Goal: Transaction & Acquisition: Purchase product/service

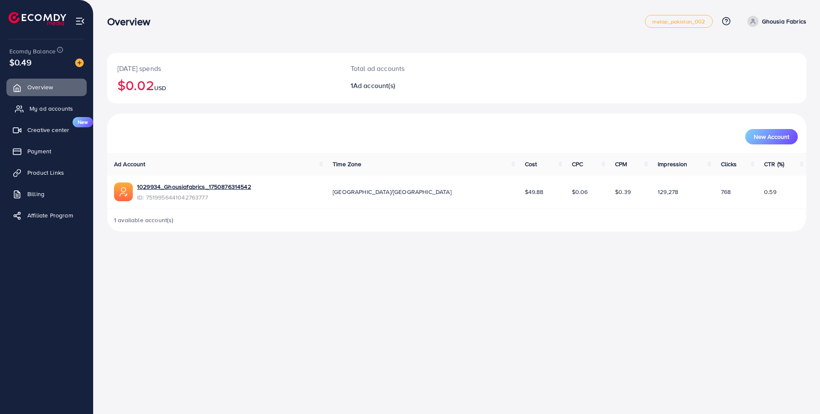
click at [61, 107] on span "My ad accounts" at bounding box center [51, 108] width 44 height 9
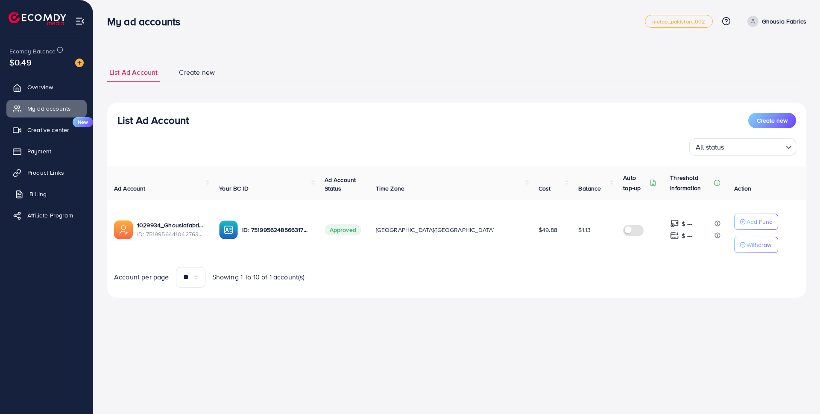
click at [41, 193] on span "Billing" at bounding box center [37, 194] width 17 height 9
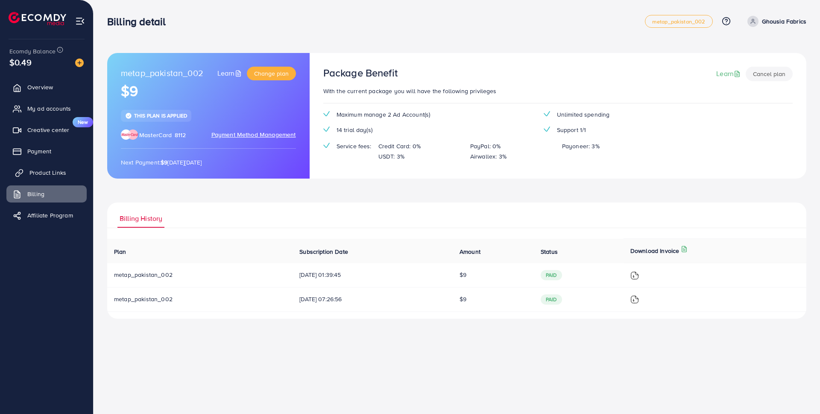
click at [52, 178] on link "Product Links" at bounding box center [46, 172] width 80 height 17
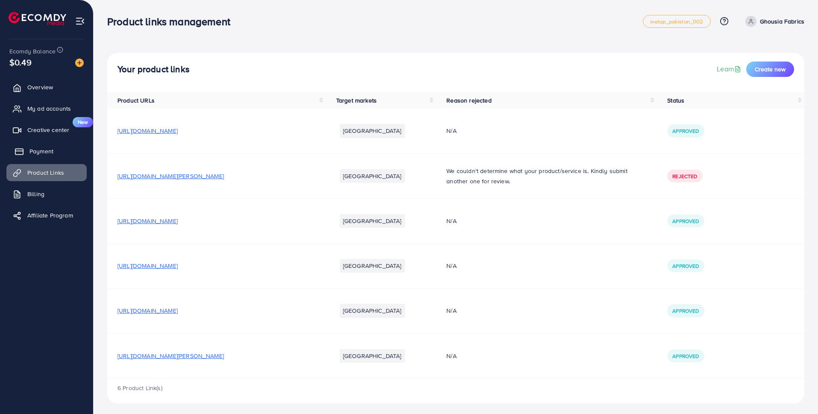
click at [45, 160] on ul "Overview My ad accounts Creative center New Payment Product Links Billing Affil…" at bounding box center [46, 154] width 93 height 158
click at [43, 145] on link "Payment" at bounding box center [46, 151] width 80 height 17
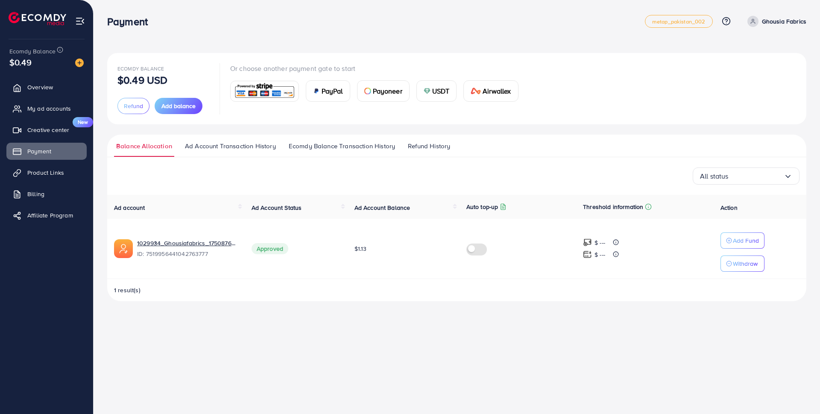
click at [509, 372] on div "Payment metap_pakistan_002 Help Center Contact Support Plans and Pricing Term a…" at bounding box center [410, 207] width 820 height 414
click at [180, 107] on span "Add balance" at bounding box center [178, 106] width 34 height 9
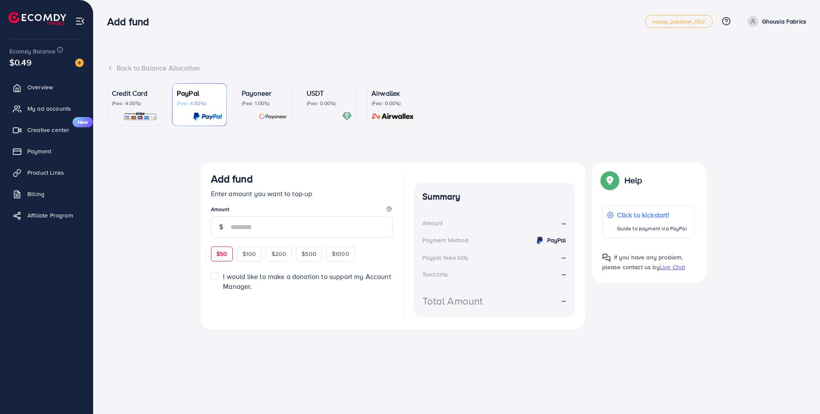
click at [223, 255] on span "$50" at bounding box center [222, 253] width 11 height 9
type input "**"
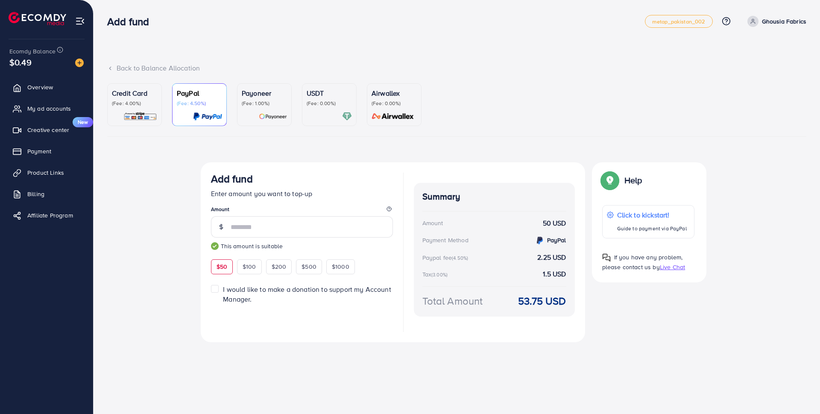
click at [223, 290] on label "I would like to make a donation to support my Account Manager." at bounding box center [308, 294] width 170 height 20
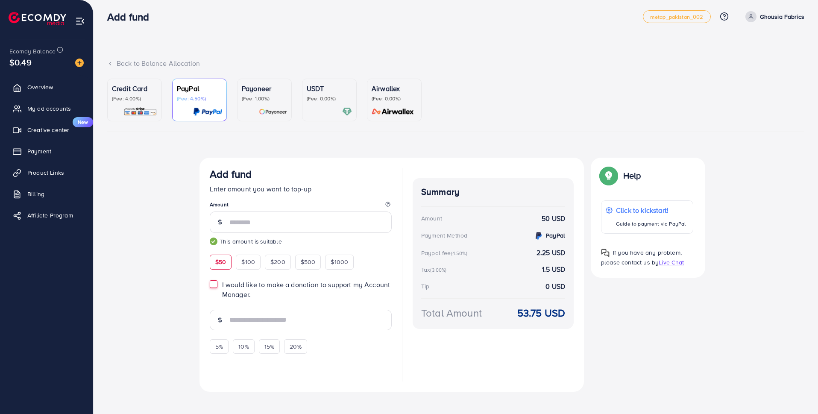
scroll to position [13, 0]
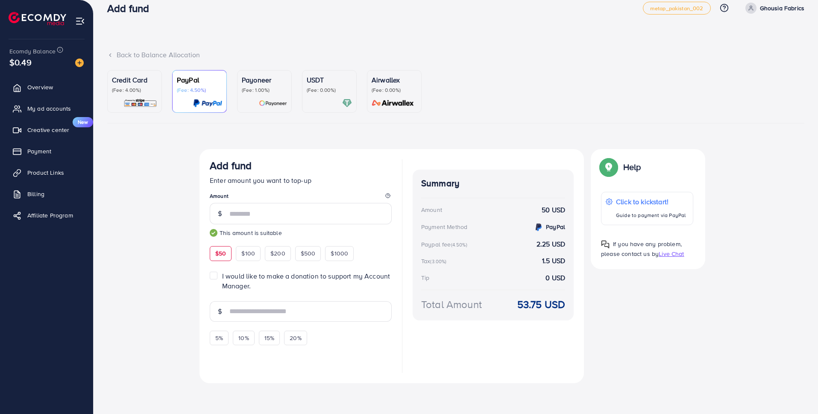
click at [222, 278] on label "I would like to make a donation to support my Account Manager." at bounding box center [307, 281] width 170 height 20
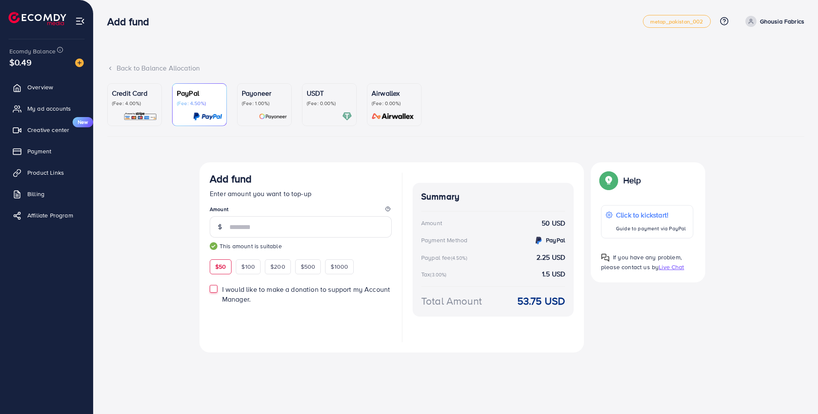
scroll to position [0, 0]
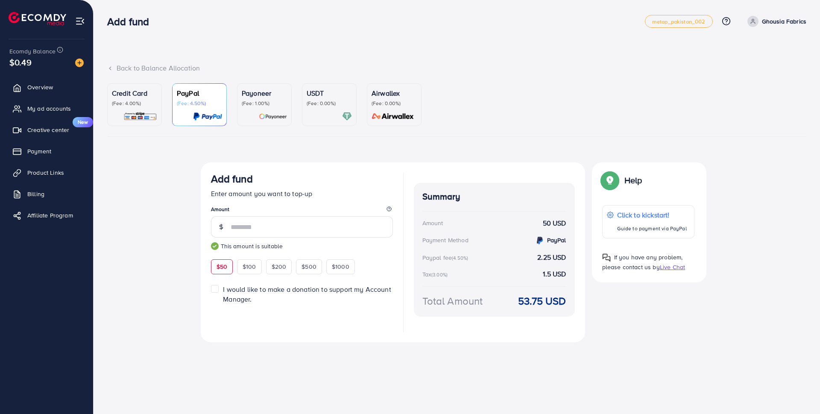
click at [223, 290] on label "I would like to make a donation to support my Account Manager." at bounding box center [308, 294] width 170 height 20
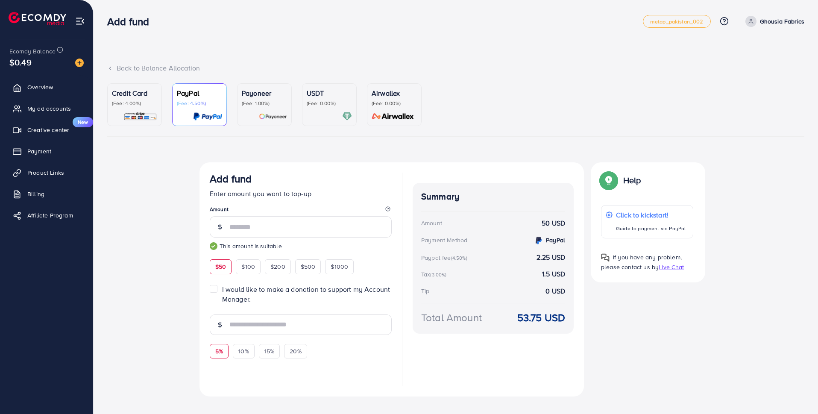
click at [220, 353] on span "5%" at bounding box center [219, 351] width 8 height 9
click at [243, 349] on span "10%" at bounding box center [243, 351] width 10 height 9
click at [293, 351] on span "20%" at bounding box center [296, 351] width 12 height 9
type input "**"
click at [222, 287] on label "I would like to make a donation to support my Account Manager." at bounding box center [307, 294] width 170 height 20
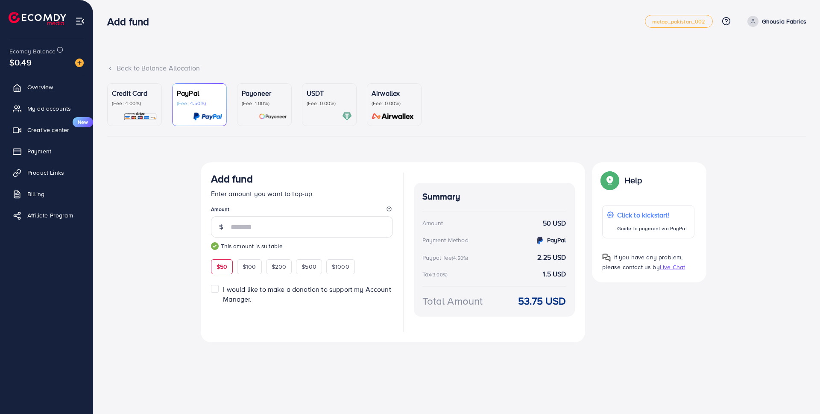
click at [331, 105] on p "(Fee: 0.00%)" at bounding box center [329, 103] width 45 height 7
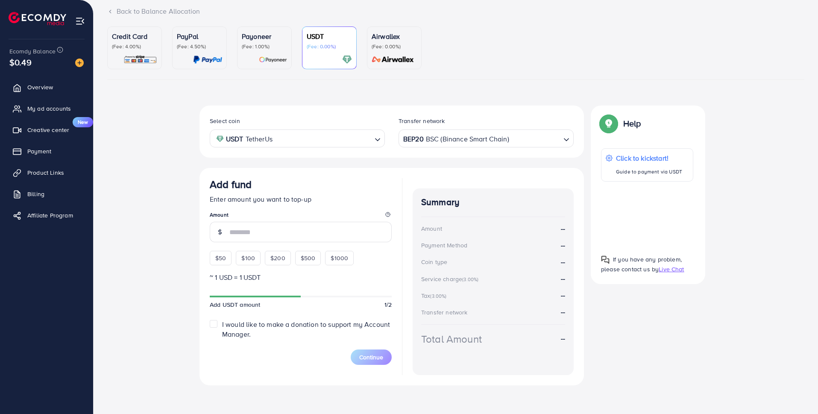
scroll to position [59, 0]
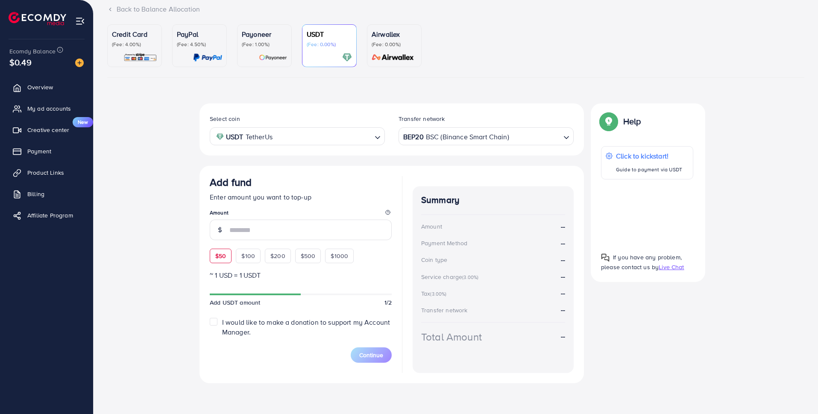
click at [223, 256] on span "$50" at bounding box center [220, 256] width 11 height 9
type input "**"
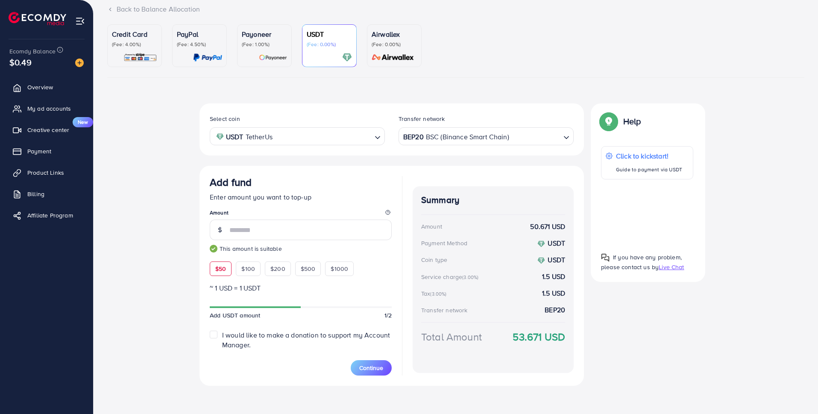
scroll to position [62, 0]
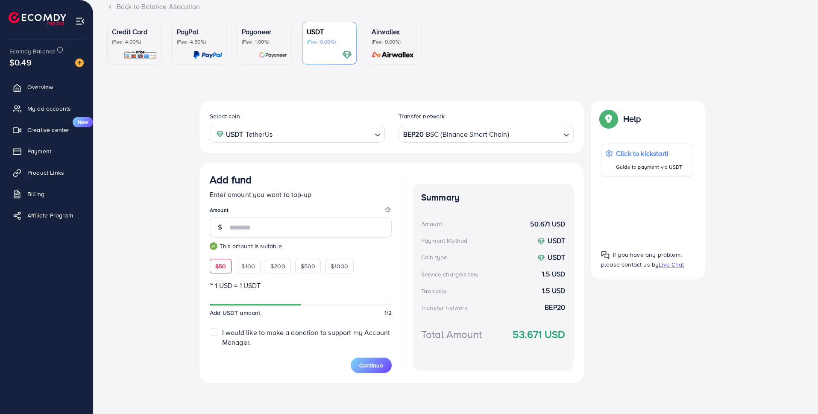
click at [222, 333] on label "I would like to make a donation to support my Account Manager." at bounding box center [307, 338] width 170 height 20
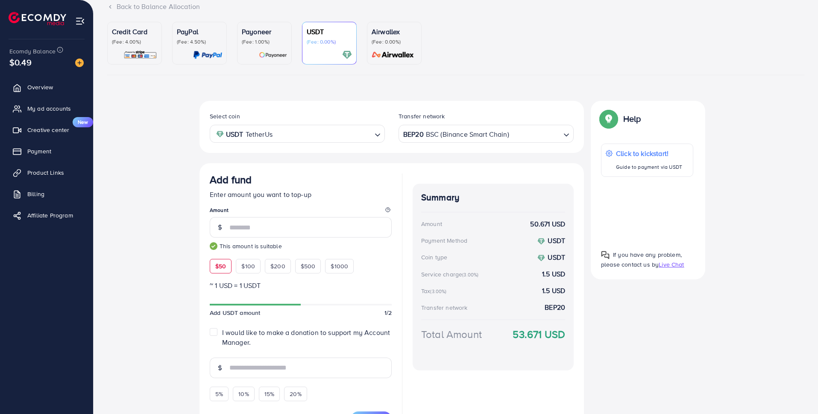
click at [222, 332] on label "I would like to make a donation to support my Account Manager." at bounding box center [307, 338] width 170 height 20
type input "*"
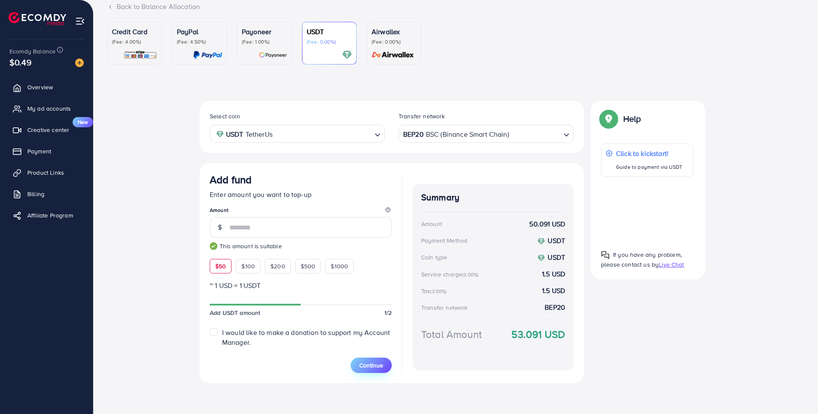
click at [382, 364] on span "Continue" at bounding box center [371, 365] width 24 height 9
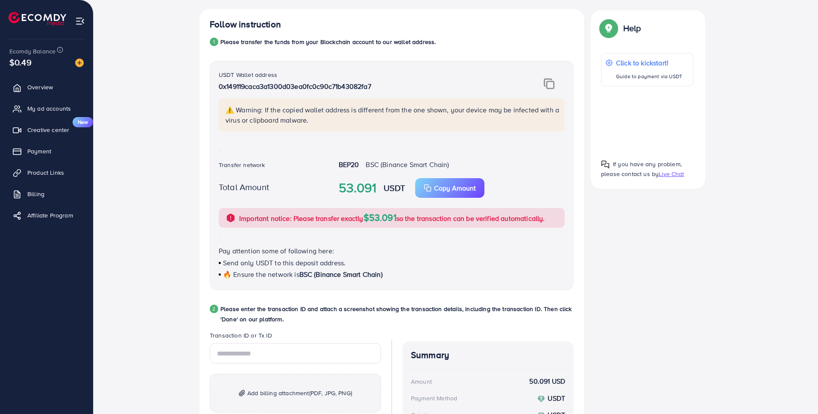
scroll to position [138, 0]
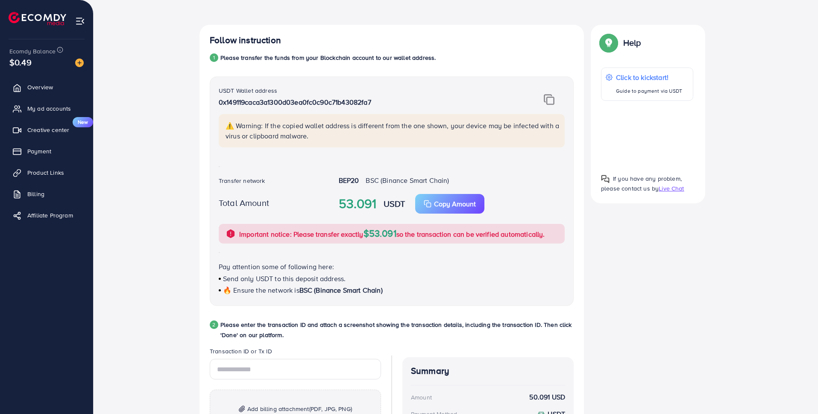
click at [548, 99] on img at bounding box center [549, 99] width 11 height 11
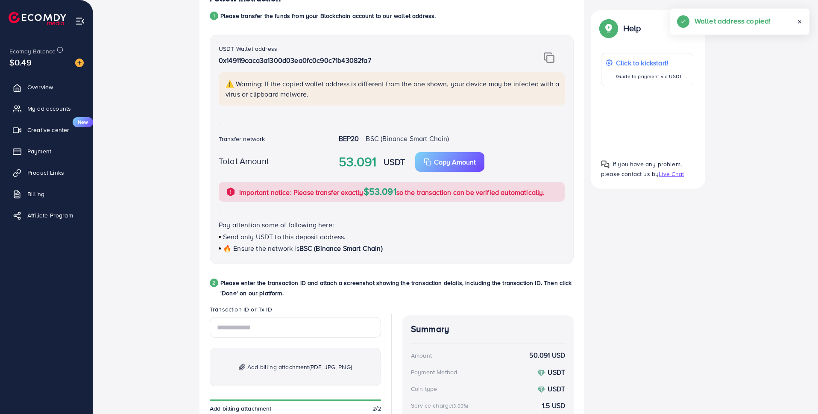
scroll to position [308, 0]
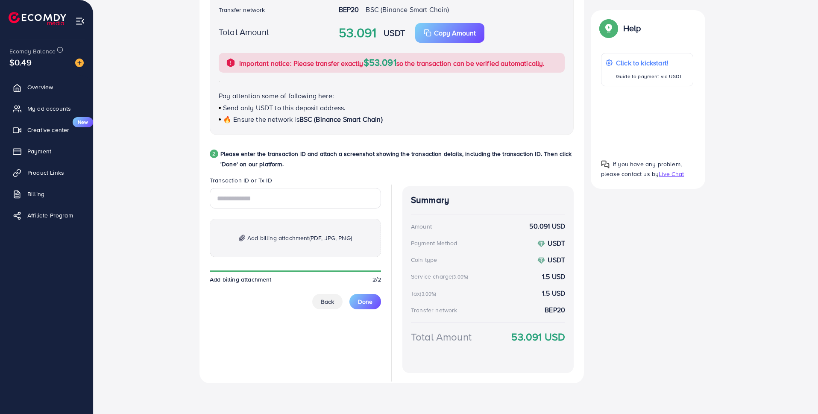
click at [248, 265] on div "Add billing attachment (PDF, JPG, PNG) Add billing attachment 2/2 Back Done" at bounding box center [295, 248] width 171 height 121
click at [274, 234] on span "Add billing attachment (PDF, JPG, PNG)" at bounding box center [299, 238] width 105 height 10
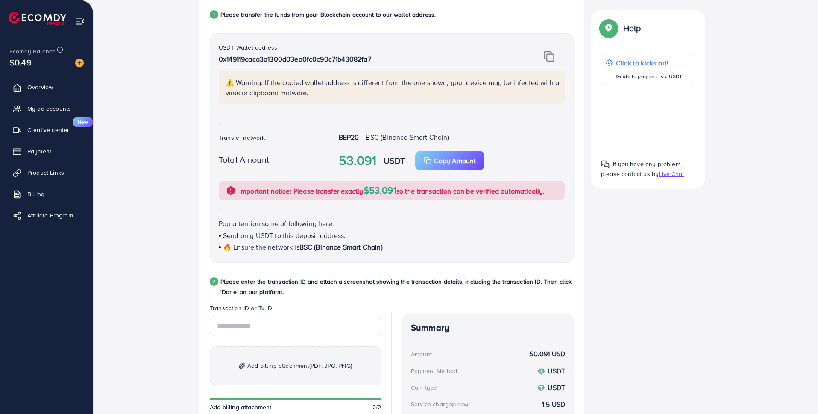
scroll to position [180, 0]
click at [555, 52] on div at bounding box center [542, 56] width 60 height 11
click at [548, 55] on img at bounding box center [549, 56] width 11 height 11
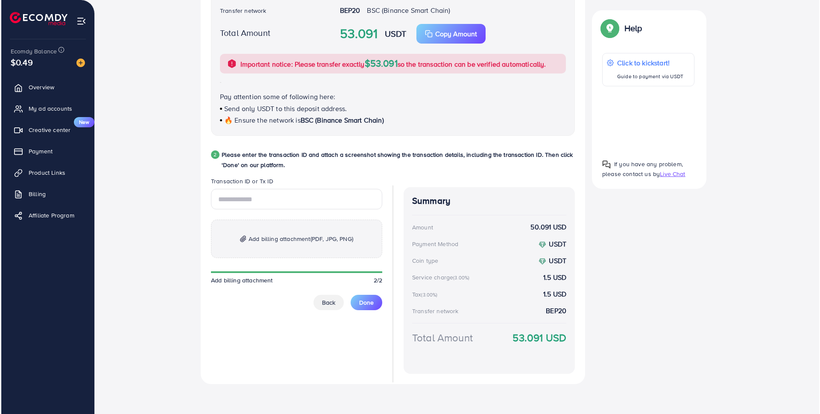
scroll to position [308, 0]
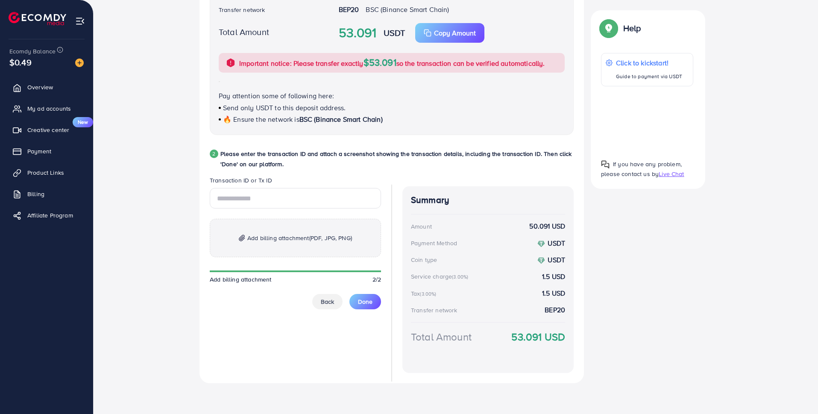
click at [657, 124] on div at bounding box center [647, 119] width 92 height 52
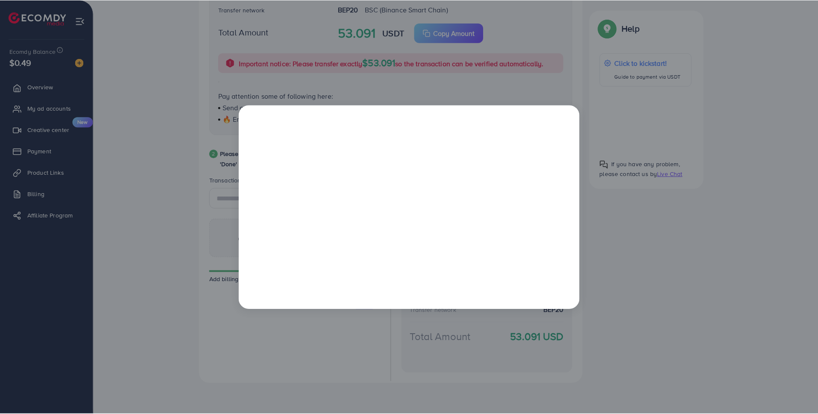
scroll to position [0, 0]
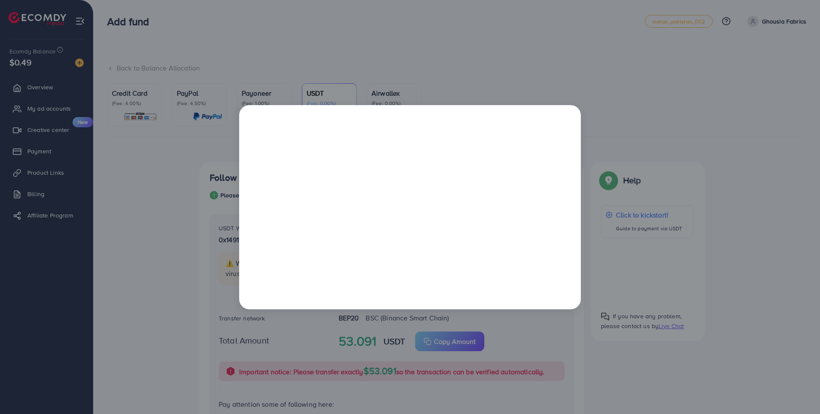
click at [724, 193] on div at bounding box center [410, 207] width 820 height 414
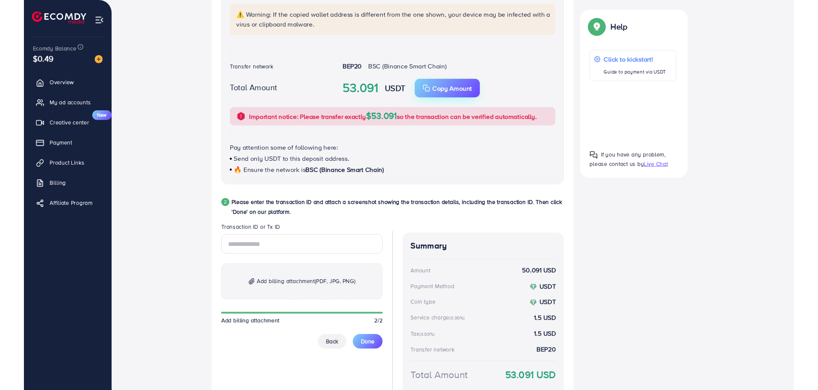
scroll to position [256, 0]
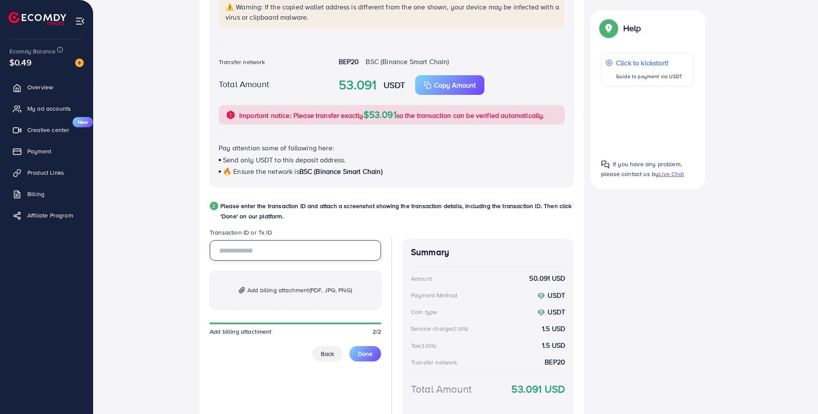
click at [276, 249] on input "text" at bounding box center [295, 250] width 171 height 21
click at [288, 246] on input "text" at bounding box center [295, 250] width 171 height 21
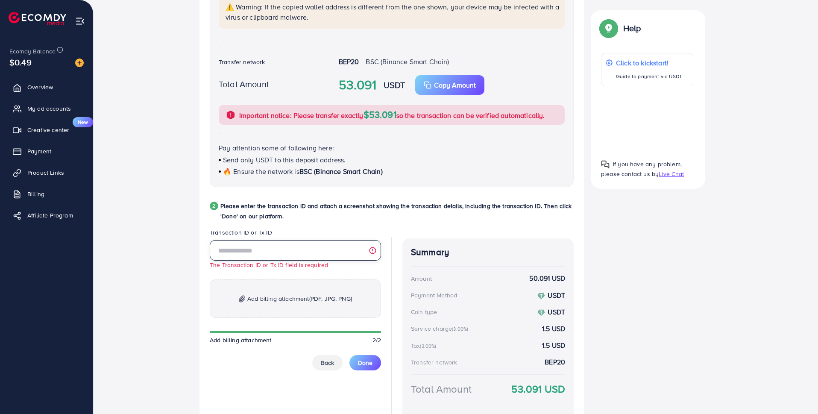
paste input "**********"
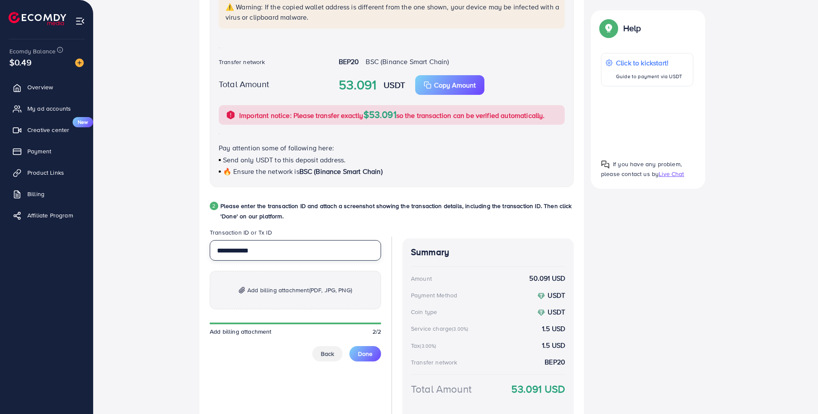
type input "**********"
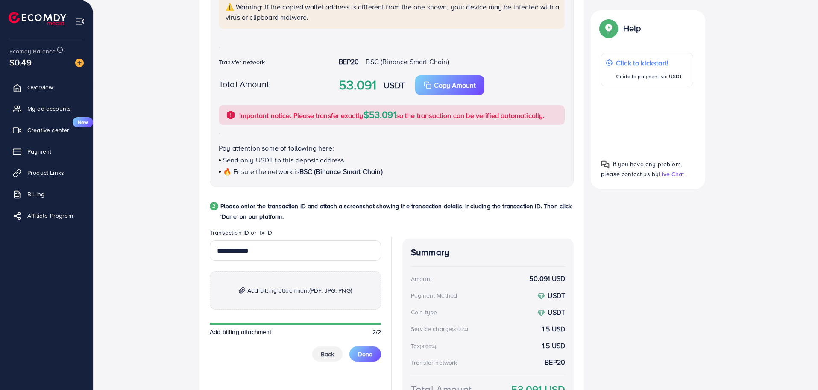
click at [291, 293] on span "Add billing attachment (PDF, JPG, PNG)" at bounding box center [299, 290] width 105 height 10
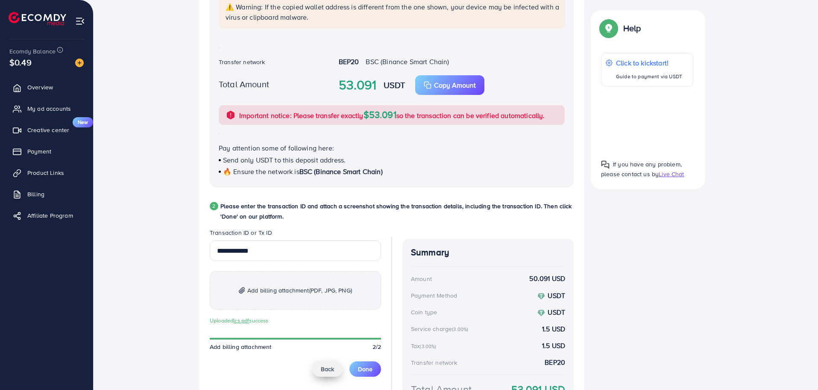
click at [326, 368] on span "Back" at bounding box center [327, 368] width 13 height 9
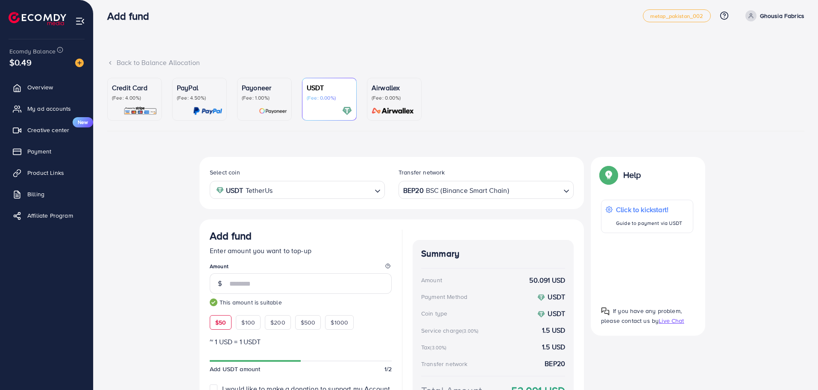
scroll to position [0, 0]
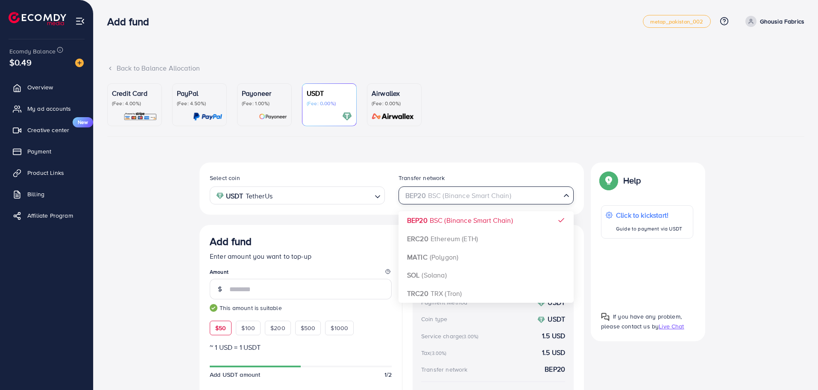
click at [527, 196] on input "Search for option" at bounding box center [481, 195] width 158 height 13
click at [549, 112] on ul "Credit Card (Fee: 4.00%) PayPal (Fee: 4.50%) Payoneer (Fee: 1.00%) USDT (Fee: 0…" at bounding box center [455, 109] width 697 height 53
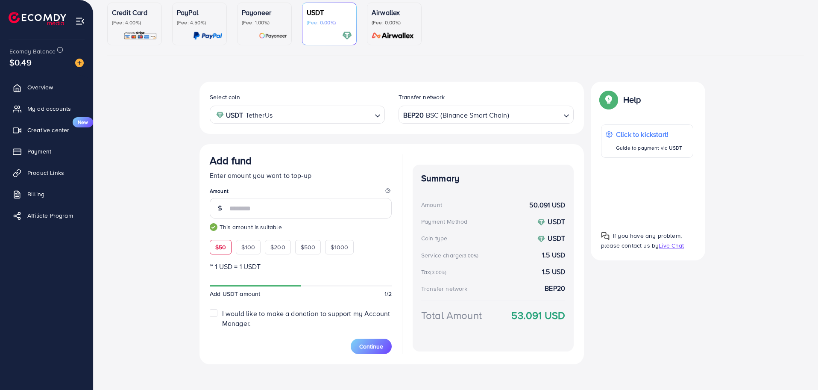
scroll to position [86, 0]
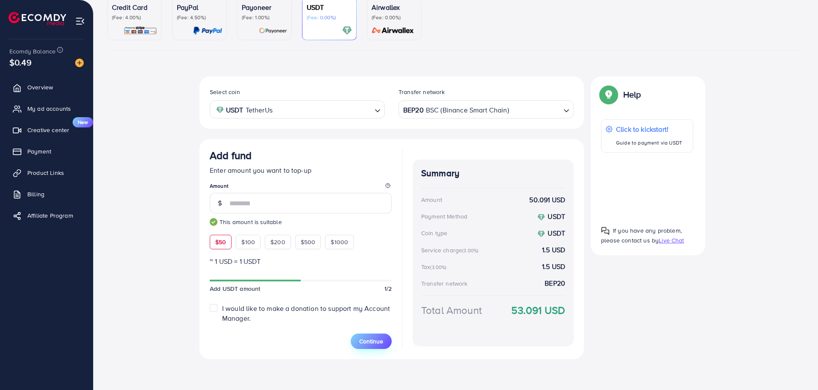
click at [367, 342] on span "Continue" at bounding box center [371, 341] width 24 height 9
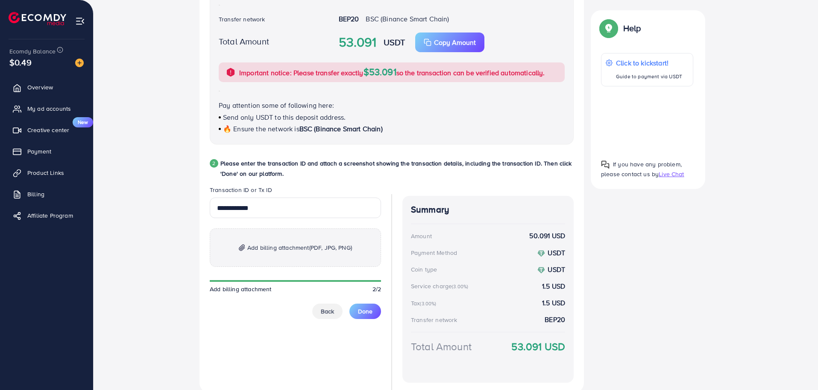
scroll to position [333, 0]
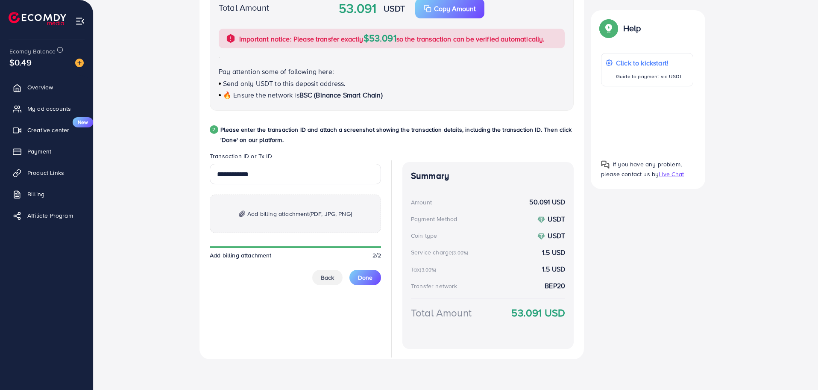
click at [293, 215] on span "Add billing attachment (PDF, JPG, PNG)" at bounding box center [299, 213] width 105 height 10
click at [376, 254] on span "2/2" at bounding box center [376, 255] width 9 height 9
drag, startPoint x: 380, startPoint y: 250, endPoint x: 360, endPoint y: 243, distance: 21.6
click at [379, 250] on div at bounding box center [381, 247] width 6 height 6
click at [321, 224] on p "Add billing attachment (PDF, JPG, PNG)" at bounding box center [295, 213] width 171 height 38
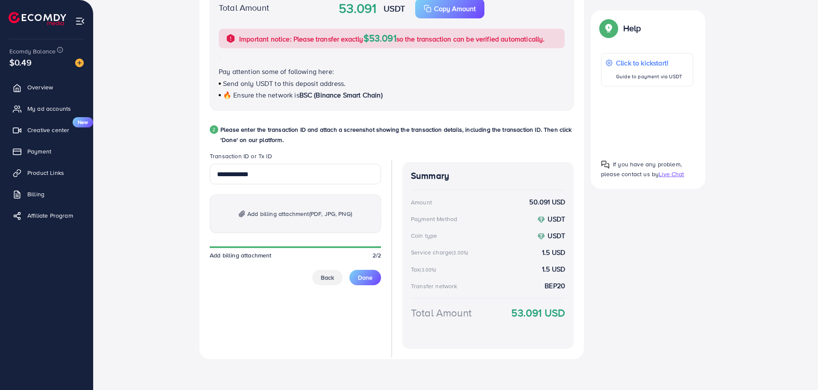
click at [327, 213] on span "(PDF, JPG, PNG)" at bounding box center [330, 213] width 43 height 9
click at [284, 202] on p "Add billing attachment (PDF, JPG, PNG)" at bounding box center [295, 213] width 171 height 38
click at [264, 209] on span "Add billing attachment (PDF, JPG, PNG)" at bounding box center [299, 213] width 105 height 10
click at [322, 220] on p "Add billing attachment (PDF, JPG, PNG)" at bounding box center [295, 213] width 171 height 38
click at [307, 212] on span "Add billing attachment (PDF, JPG, PNG)" at bounding box center [299, 213] width 105 height 10
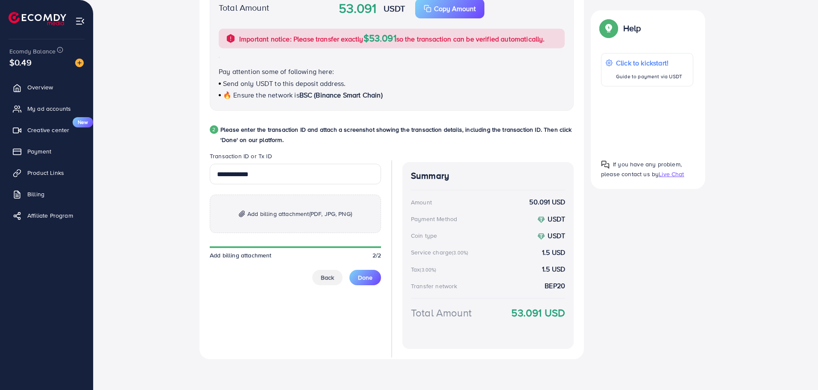
click at [277, 212] on span "Add billing attachment (PDF, JPG, PNG)" at bounding box center [299, 213] width 105 height 10
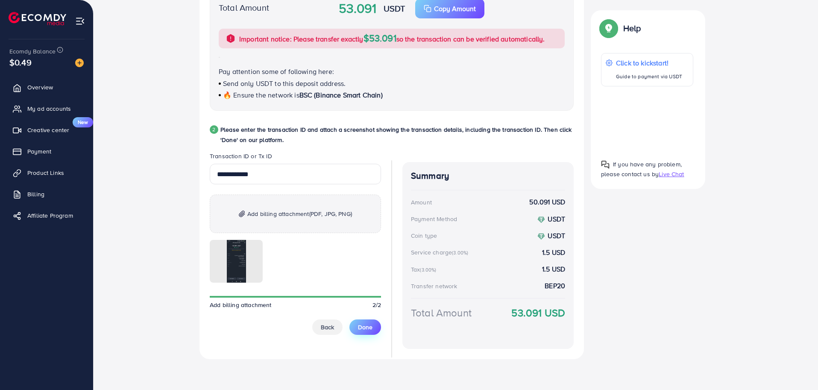
click at [368, 325] on span "Done" at bounding box center [365, 327] width 15 height 9
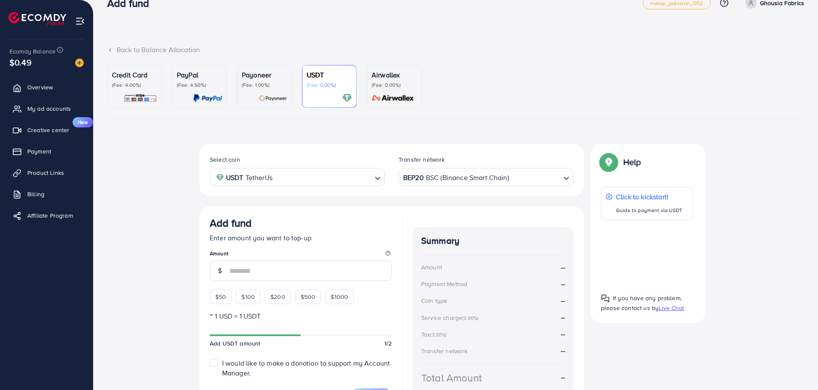
scroll to position [0, 0]
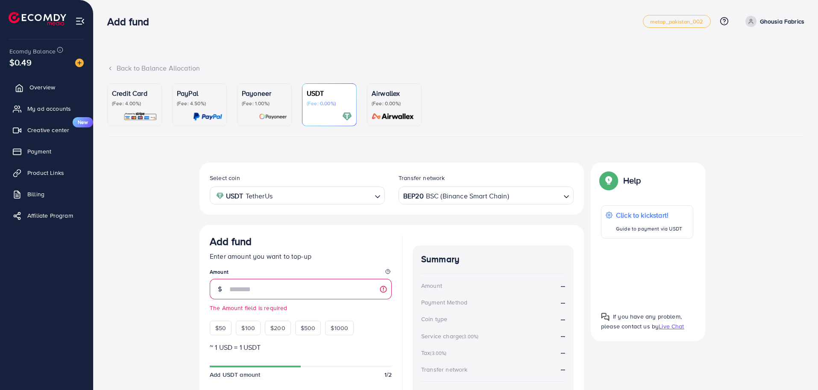
click at [47, 82] on link "Overview" at bounding box center [46, 87] width 80 height 17
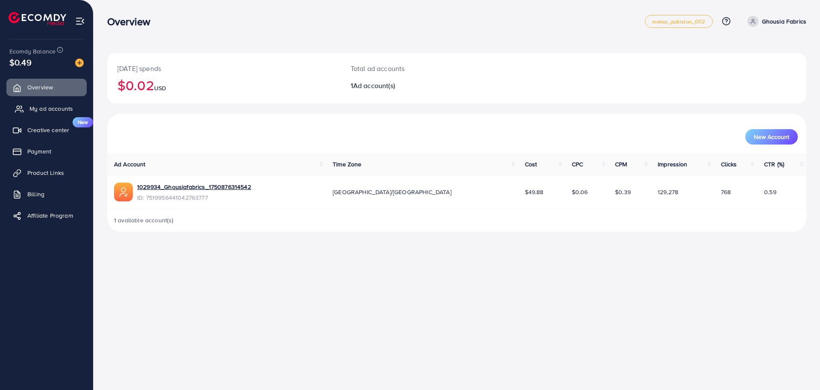
click at [52, 104] on span "My ad accounts" at bounding box center [51, 108] width 44 height 9
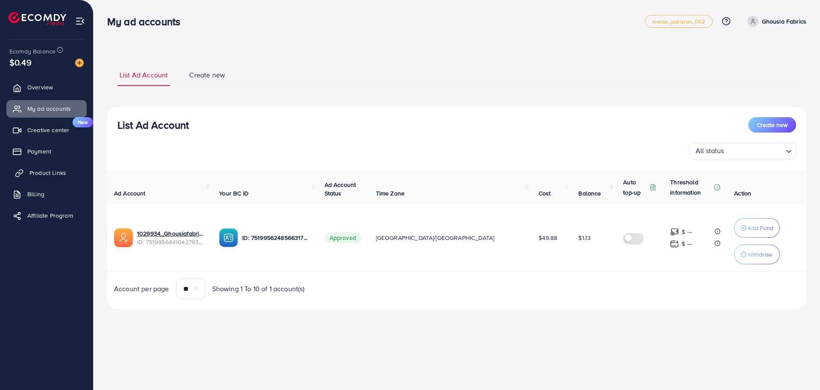
click at [56, 180] on link "Product Links" at bounding box center [46, 172] width 80 height 17
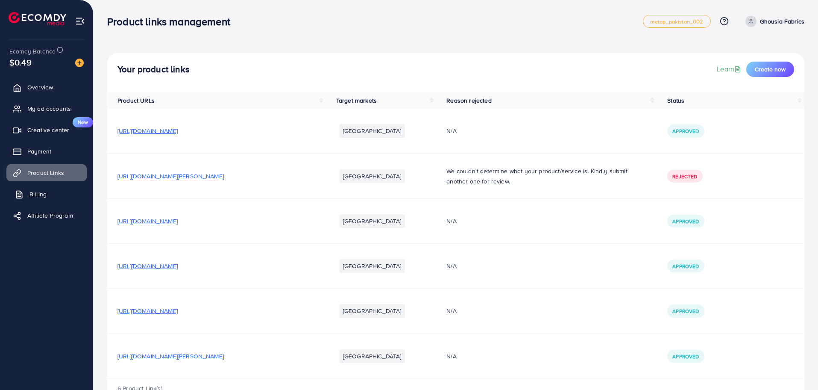
click at [39, 198] on span "Billing" at bounding box center [37, 194] width 17 height 9
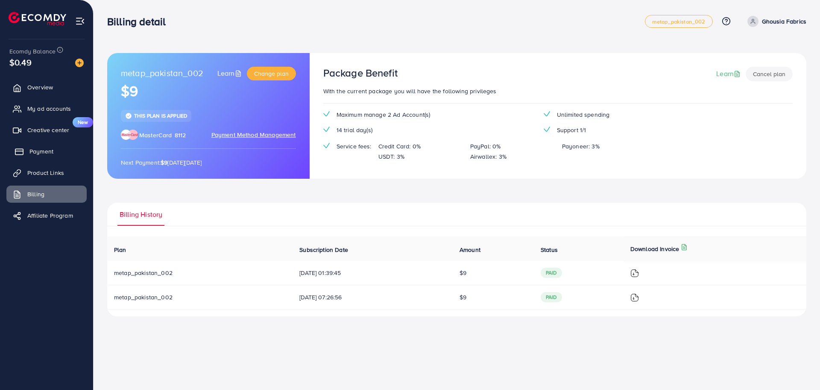
click at [39, 153] on span "Payment" at bounding box center [41, 151] width 24 height 9
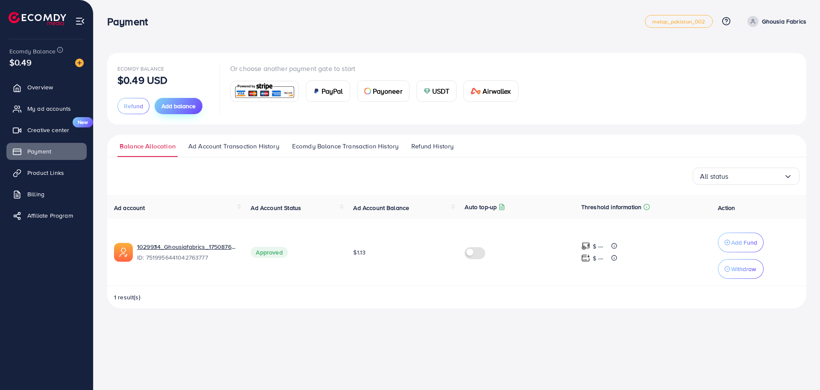
click at [173, 108] on span "Add balance" at bounding box center [178, 106] width 34 height 9
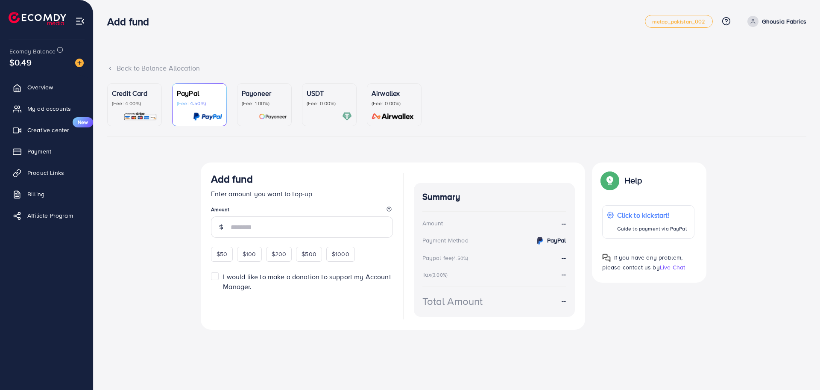
click at [328, 115] on div at bounding box center [329, 116] width 45 height 10
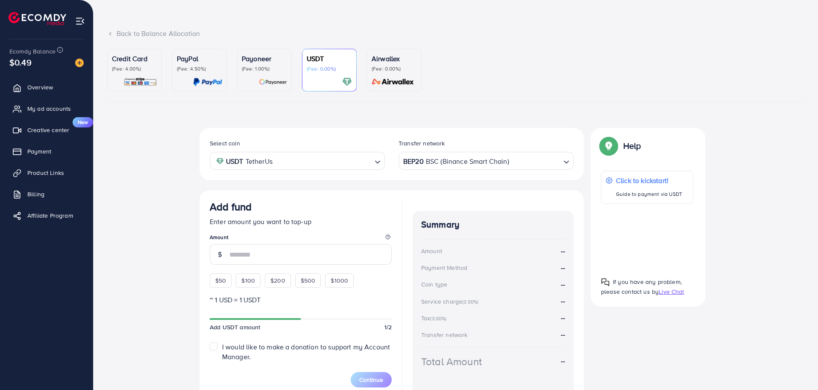
scroll to position [83, 0]
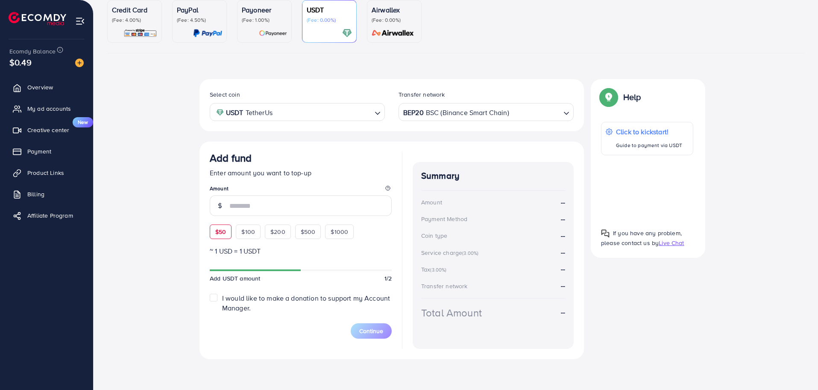
click at [220, 232] on span "$50" at bounding box center [220, 231] width 11 height 9
type input "**"
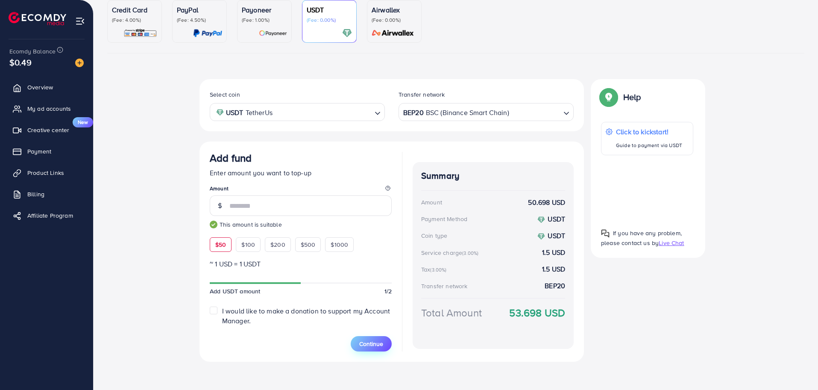
click at [375, 343] on span "Continue" at bounding box center [371, 343] width 24 height 9
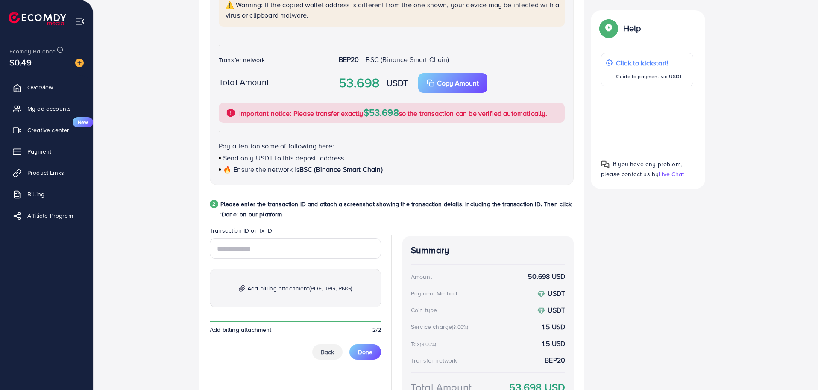
scroll to position [162, 0]
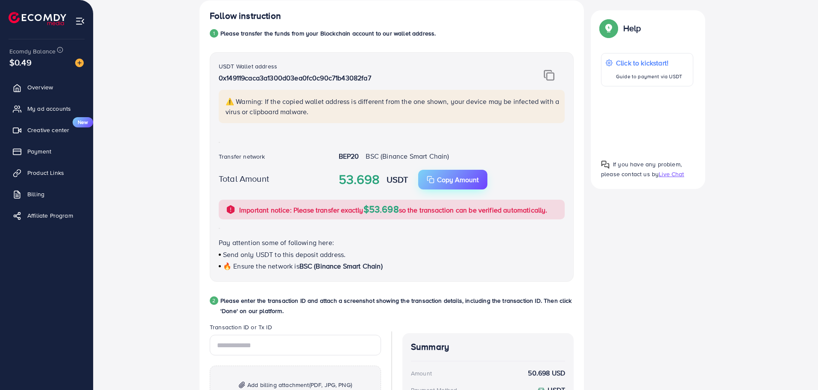
click at [436, 180] on div "Copy Amount" at bounding box center [453, 179] width 52 height 10
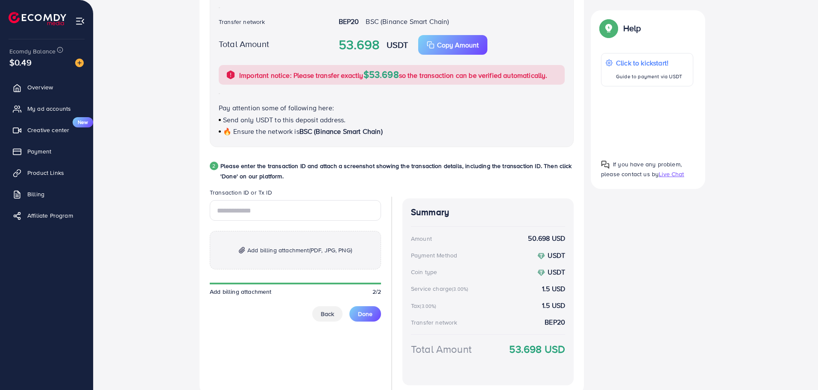
scroll to position [333, 0]
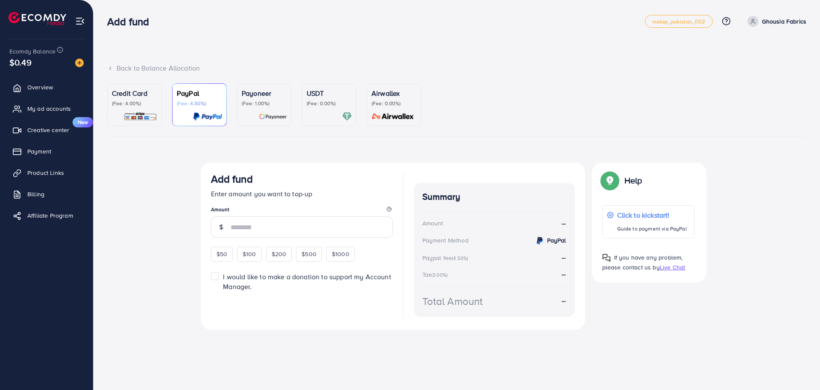
click at [387, 97] on p "Airwallex" at bounding box center [394, 93] width 45 height 10
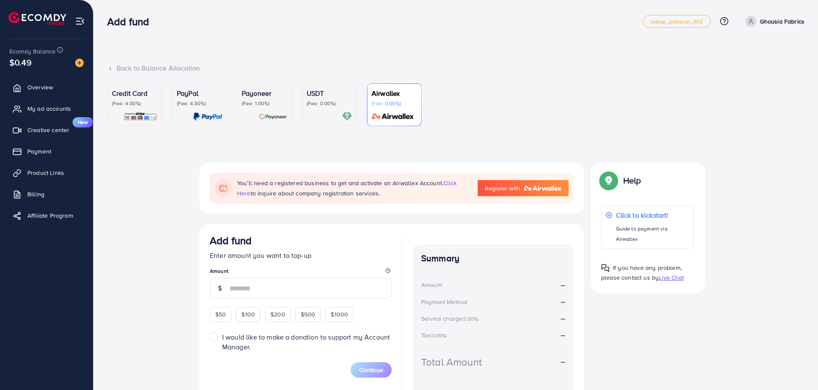
click at [334, 107] on div "USDT (Fee: 0.00%)" at bounding box center [329, 104] width 45 height 33
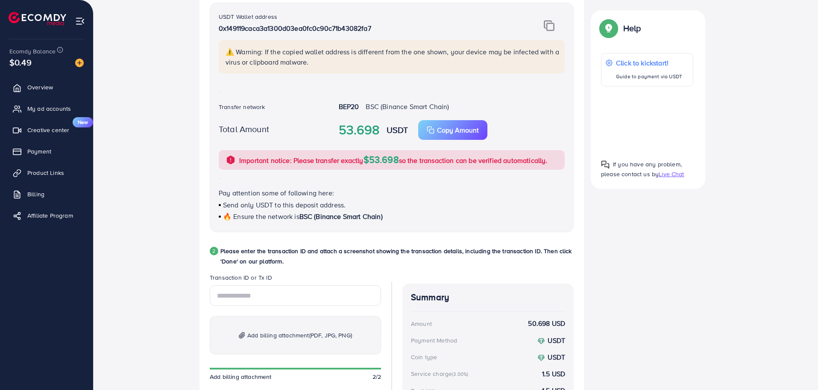
scroll to position [119, 0]
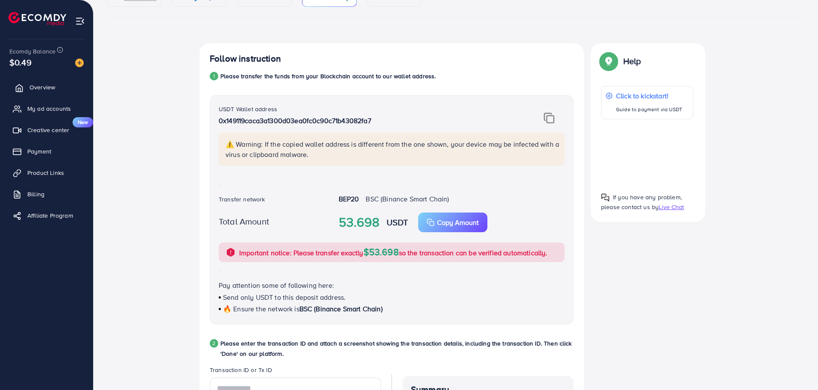
click at [42, 91] on span "Overview" at bounding box center [42, 87] width 26 height 9
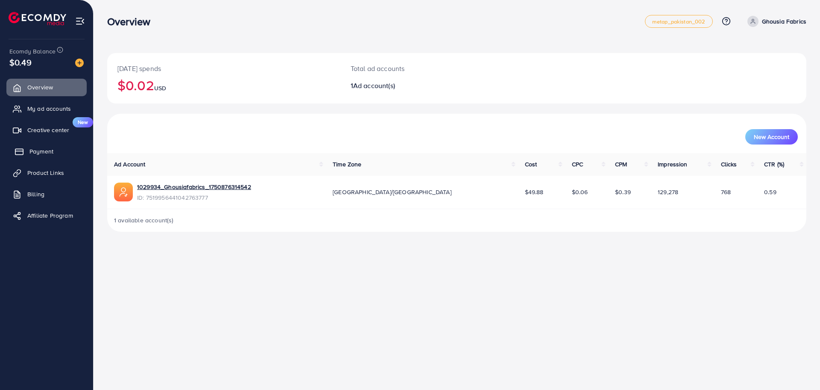
click at [44, 156] on link "Payment" at bounding box center [46, 151] width 80 height 17
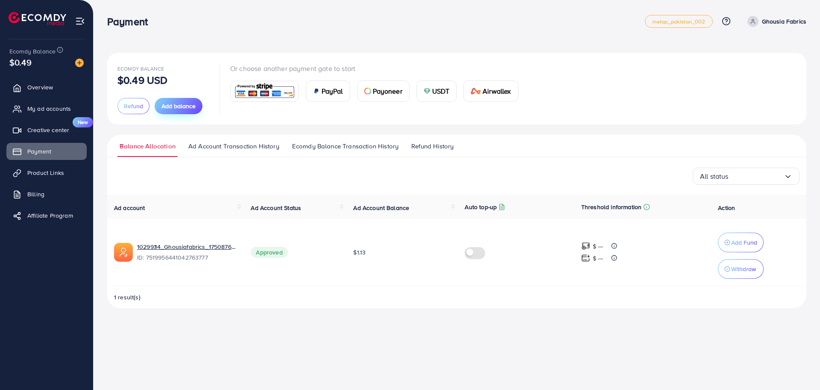
click at [178, 109] on span "Add balance" at bounding box center [178, 106] width 34 height 9
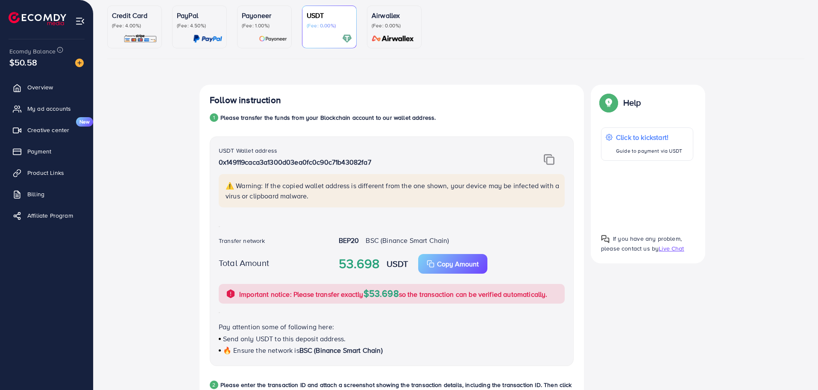
scroll to position [34, 0]
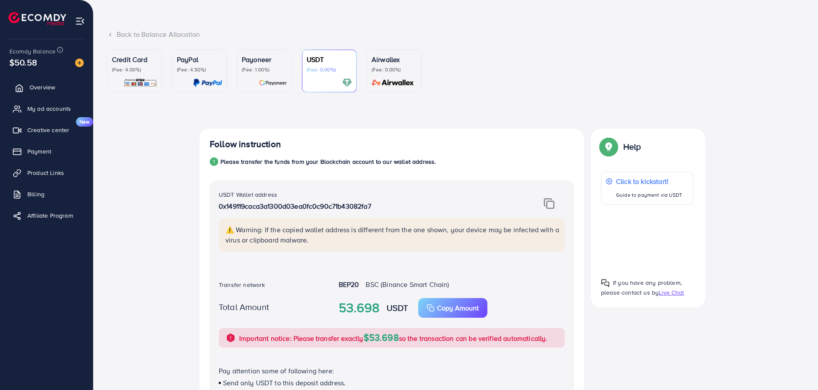
click at [36, 81] on link "Overview" at bounding box center [46, 87] width 80 height 17
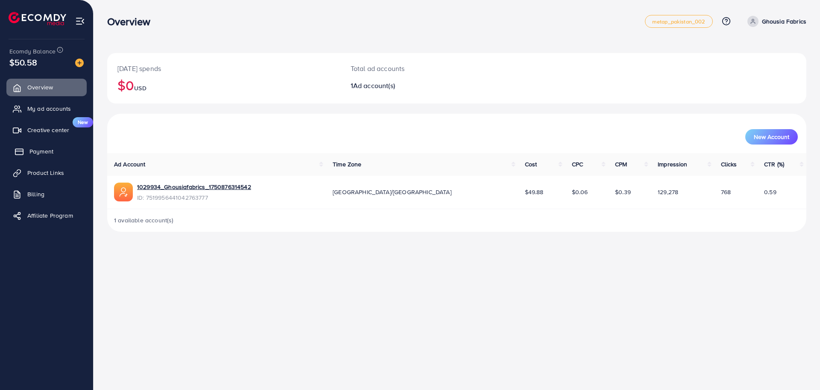
click at [44, 151] on span "Payment" at bounding box center [41, 151] width 24 height 9
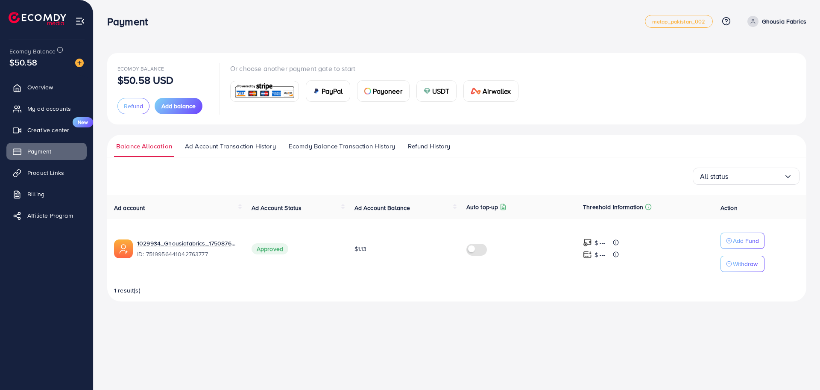
click at [429, 91] on img at bounding box center [427, 91] width 7 height 7
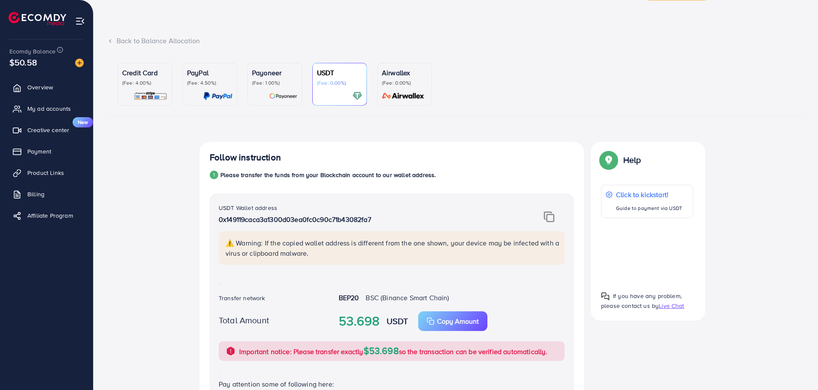
scroll to position [43, 0]
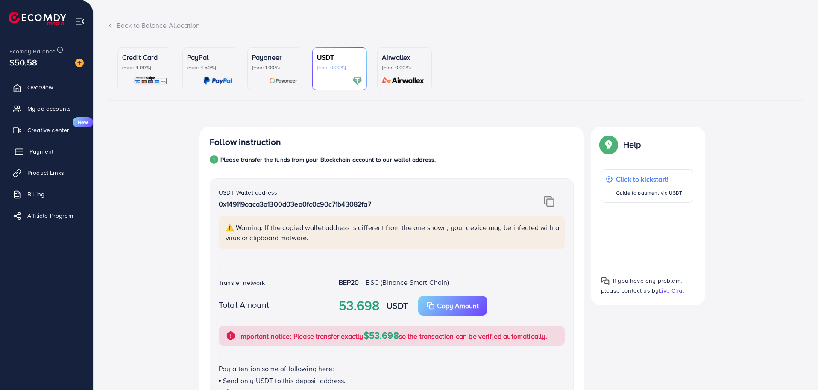
click at [39, 147] on span "Payment" at bounding box center [41, 151] width 24 height 9
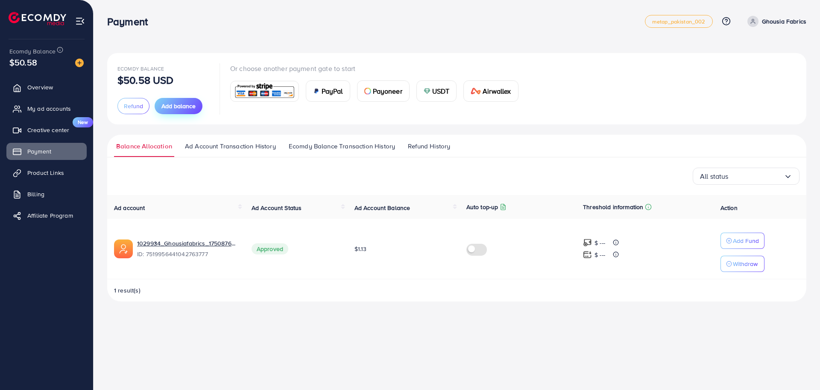
click at [185, 104] on span "Add balance" at bounding box center [178, 106] width 34 height 9
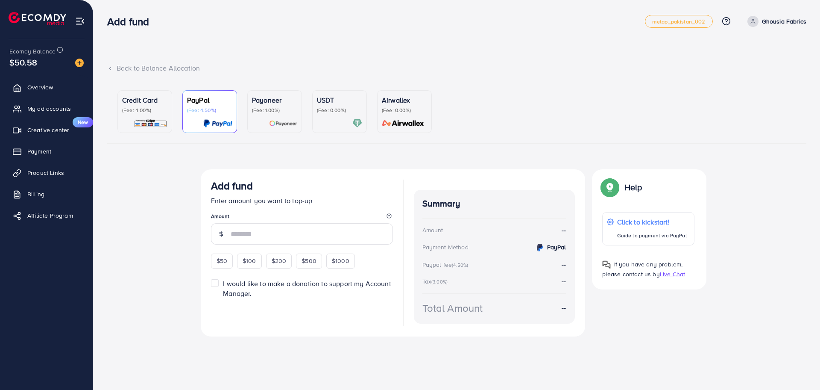
click at [346, 117] on div "USDT (Fee: 0.00%)" at bounding box center [339, 111] width 45 height 33
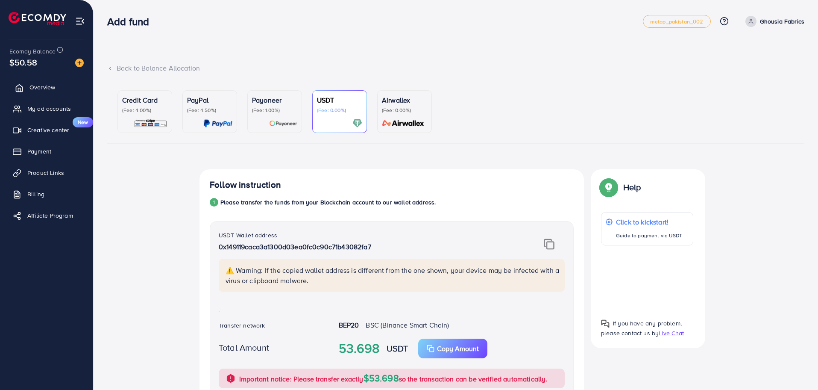
click at [37, 94] on link "Overview" at bounding box center [46, 87] width 80 height 17
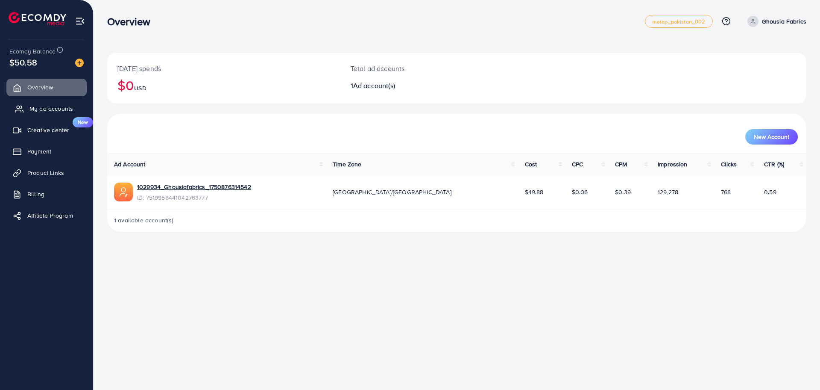
click at [44, 109] on span "My ad accounts" at bounding box center [51, 108] width 44 height 9
